Goal: Information Seeking & Learning: Learn about a topic

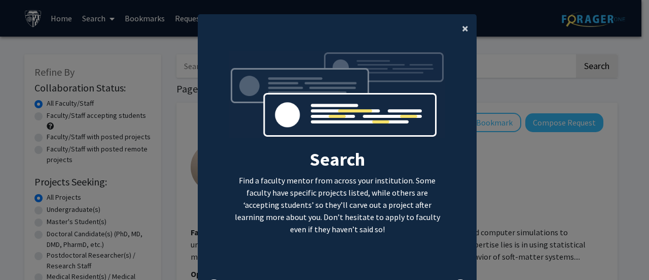
click at [464, 30] on span "×" at bounding box center [465, 28] width 7 height 16
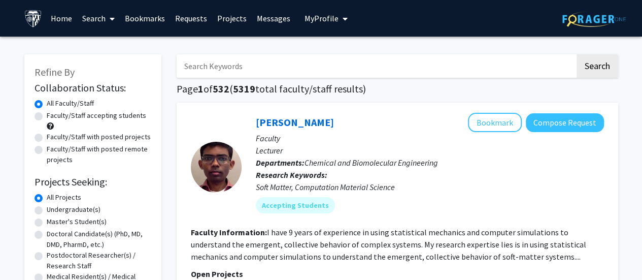
click at [324, 20] on span "My Profile" at bounding box center [321, 18] width 34 height 10
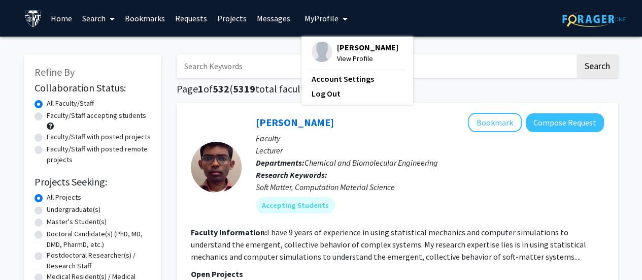
click at [418, 171] on p "Research Keywords: Soft Matter, Computation Material Science" at bounding box center [430, 180] width 348 height 24
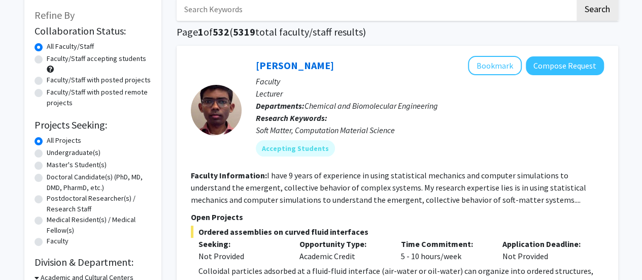
scroll to position [57, 0]
click at [42, 153] on div "Undergraduate(s)" at bounding box center [92, 153] width 117 height 12
click at [47, 153] on label "Undergraduate(s)" at bounding box center [74, 152] width 54 height 11
click at [47, 153] on input "Undergraduate(s)" at bounding box center [50, 150] width 7 height 7
radio input "true"
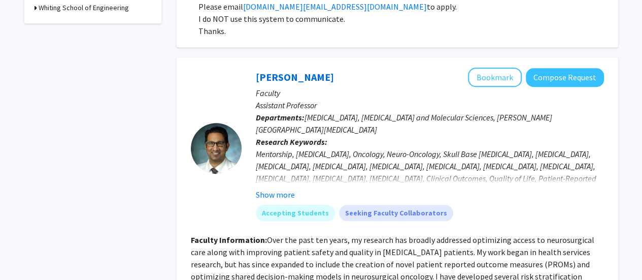
scroll to position [408, 0]
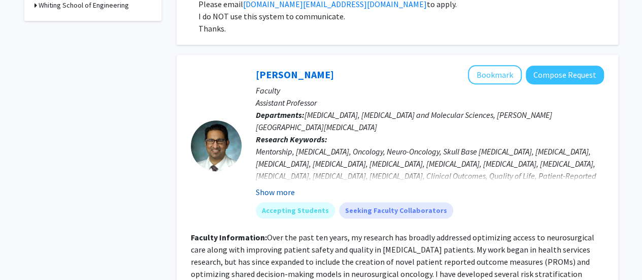
click at [271, 187] on button "Show more" at bounding box center [275, 192] width 39 height 12
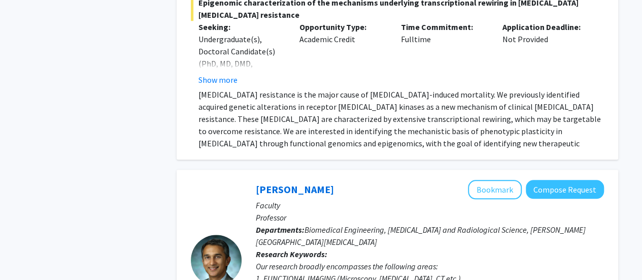
scroll to position [4302, 0]
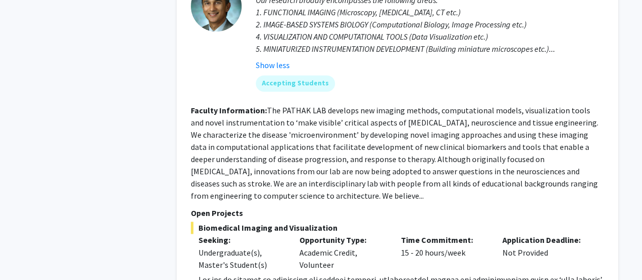
scroll to position [4637, 0]
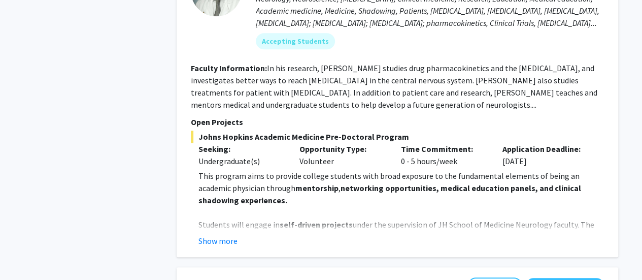
scroll to position [444, 0]
click at [222, 237] on button "Show more" at bounding box center [217, 240] width 39 height 12
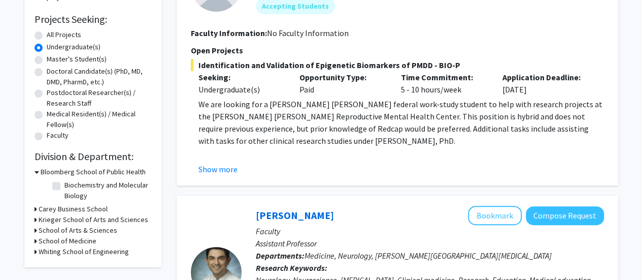
scroll to position [204, 0]
